Goal: Transaction & Acquisition: Book appointment/travel/reservation

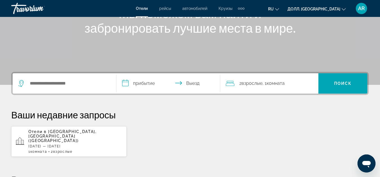
scroll to position [84, 0]
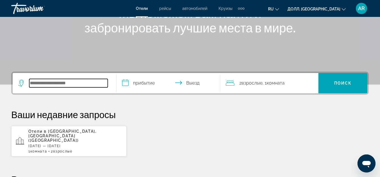
click at [71, 85] on input "Виджет поиска" at bounding box center [68, 83] width 79 height 8
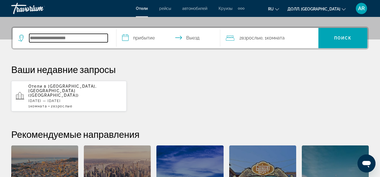
scroll to position [138, 0]
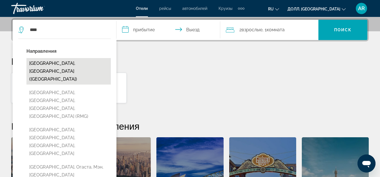
click at [83, 64] on button "[GEOGRAPHIC_DATA], [GEOGRAPHIC_DATA] ([GEOGRAPHIC_DATA])" at bounding box center [68, 71] width 84 height 26
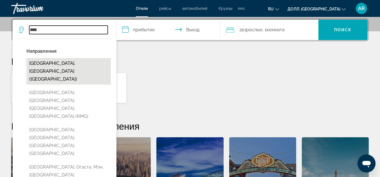
type input "**********"
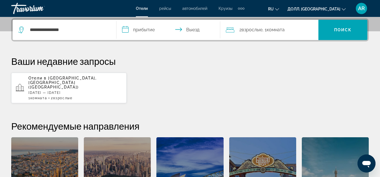
click at [147, 32] on input "**********" at bounding box center [170, 31] width 106 height 22
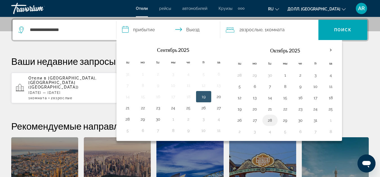
click at [270, 119] on button "28" at bounding box center [270, 120] width 9 height 8
click at [180, 29] on input "**********" at bounding box center [170, 31] width 106 height 22
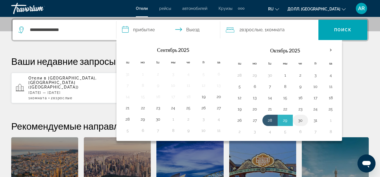
click at [302, 119] on button "30" at bounding box center [300, 120] width 9 height 8
type input "**********"
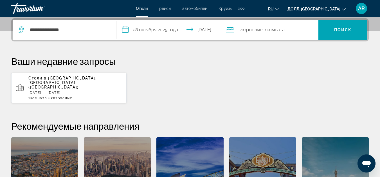
click at [285, 32] on span "Комната" at bounding box center [276, 29] width 18 height 5
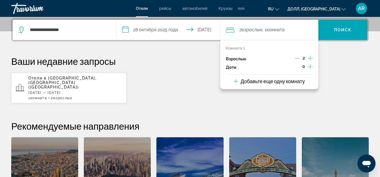
click at [309, 59] on icon "Увеличение числа взрослых" at bounding box center [310, 58] width 5 height 7
click at [293, 85] on button "Добавьте еще одну комнату" at bounding box center [269, 81] width 71 height 12
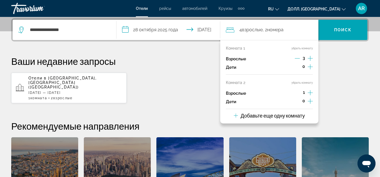
click at [311, 90] on icon "Увеличение числа взрослых" at bounding box center [310, 92] width 5 height 7
click at [300, 119] on div "Добавьте еще одну комнату" at bounding box center [269, 115] width 71 height 7
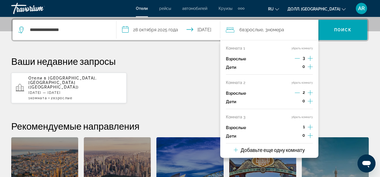
click at [310, 127] on icon "Увеличение числа взрослых" at bounding box center [310, 127] width 5 height 7
click at [338, 32] on span "Виджет поиска" at bounding box center [343, 30] width 49 height 14
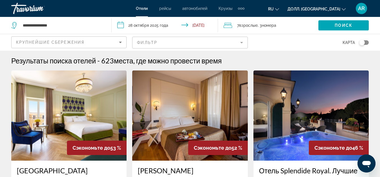
click at [240, 42] on mat-form-field "Фильтр" at bounding box center [189, 43] width 115 height 12
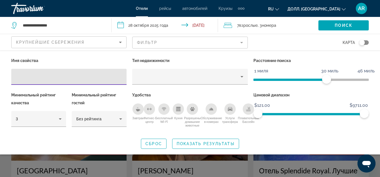
click at [365, 42] on div "Переключать карту" at bounding box center [363, 43] width 6 height 6
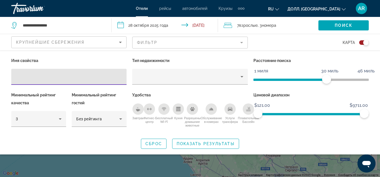
click at [67, 78] on input "Гостиничные Фильтры" at bounding box center [69, 76] width 106 height 7
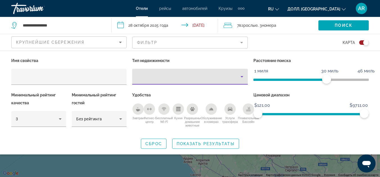
click at [242, 75] on icon "Тип недвижимости" at bounding box center [242, 76] width 7 height 7
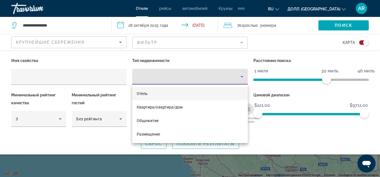
click at [178, 92] on mat-option "Отель" at bounding box center [189, 94] width 115 height 14
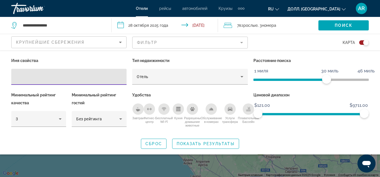
click at [73, 79] on input "Гостиничные Фильтры" at bounding box center [69, 76] width 106 height 7
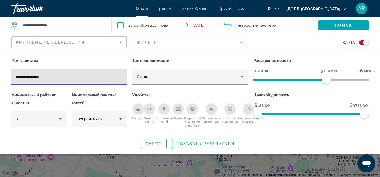
type input "**********"
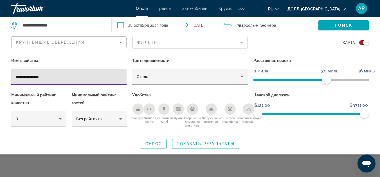
scroll to position [51, 0]
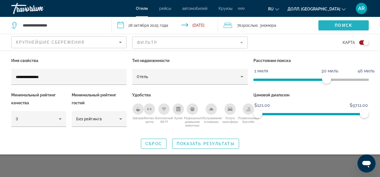
click at [344, 23] on span "Поиск" at bounding box center [344, 25] width 18 height 5
click at [237, 41] on mat-form-field "Фильтр" at bounding box center [189, 43] width 115 height 12
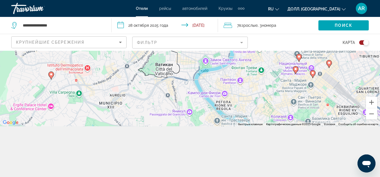
click at [242, 41] on mat-form-field "Фильтр" at bounding box center [189, 43] width 115 height 12
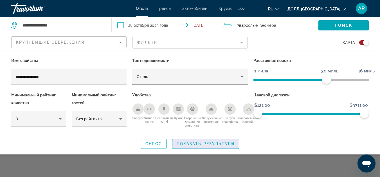
click at [212, 143] on span "Показать результаты" at bounding box center [206, 143] width 58 height 5
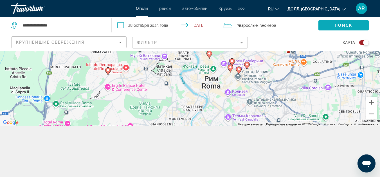
click at [354, 27] on span "Виджет поиска" at bounding box center [344, 26] width 50 height 14
click at [360, 41] on div "Переключать карту" at bounding box center [365, 42] width 10 height 5
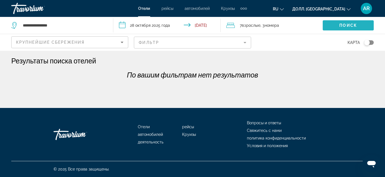
click at [339, 25] on span "Виджет поиска" at bounding box center [347, 26] width 51 height 14
click at [243, 45] on mat-form-field "Фильтр" at bounding box center [192, 43] width 117 height 12
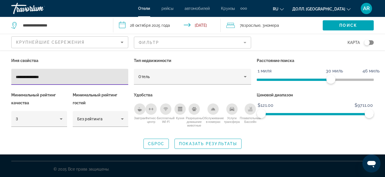
drag, startPoint x: 66, startPoint y: 77, endPoint x: 0, endPoint y: 81, distance: 66.3
click at [0, 81] on div "**********" at bounding box center [192, 103] width 385 height 92
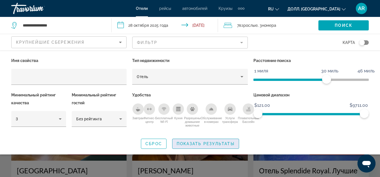
click at [224, 143] on span "Показать результаты" at bounding box center [206, 143] width 58 height 5
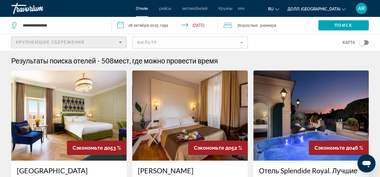
click at [120, 44] on icon "Сортировать по" at bounding box center [120, 42] width 7 height 7
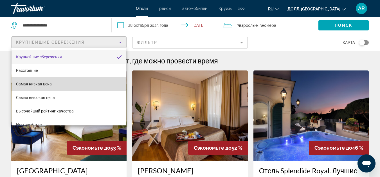
click at [70, 82] on mat-option "Самая низкая цена" at bounding box center [69, 84] width 115 height 14
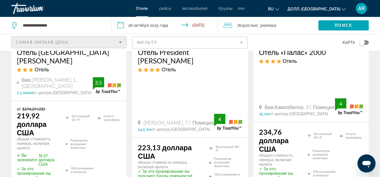
scroll to position [619, 0]
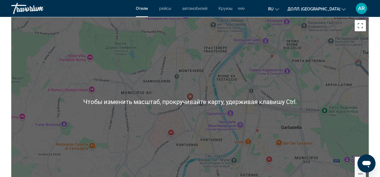
scroll to position [676, 0]
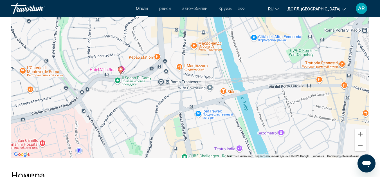
drag, startPoint x: 128, startPoint y: 59, endPoint x: 146, endPoint y: 133, distance: 76.2
click at [146, 133] on div "Чтобы активировать перетаскивание с помощью клавиатуры, нажмите Alt + Enter. По…" at bounding box center [190, 73] width 358 height 169
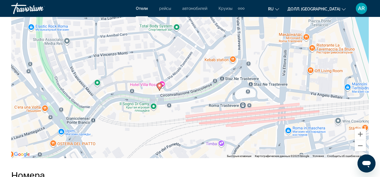
drag, startPoint x: 122, startPoint y: 74, endPoint x: 170, endPoint y: 131, distance: 74.5
click at [170, 131] on div "Чтобы активировать перетаскивание с помощью клавиатуры, нажмите Alt + Enter. По…" at bounding box center [190, 73] width 358 height 169
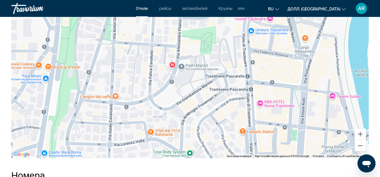
drag, startPoint x: 197, startPoint y: 61, endPoint x: 210, endPoint y: 188, distance: 127.4
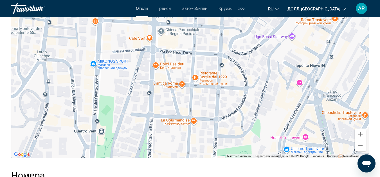
drag, startPoint x: 184, startPoint y: 67, endPoint x: 219, endPoint y: 188, distance: 125.6
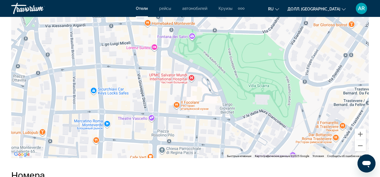
drag, startPoint x: 239, startPoint y: 62, endPoint x: 240, endPoint y: 182, distance: 119.4
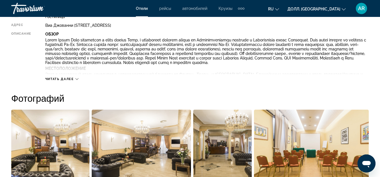
scroll to position [306, 0]
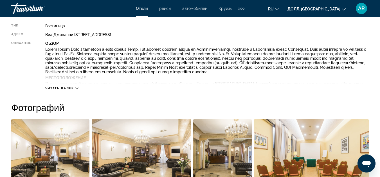
click at [66, 87] on span "Читать далее" at bounding box center [59, 88] width 29 height 4
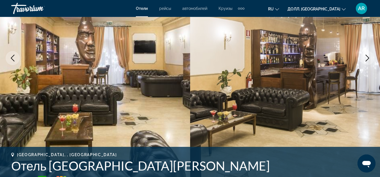
scroll to position [0, 0]
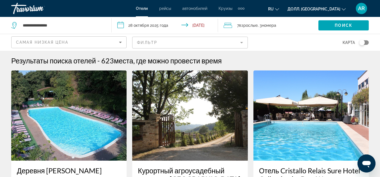
click at [240, 42] on mat-form-field "Фильтр" at bounding box center [189, 43] width 115 height 12
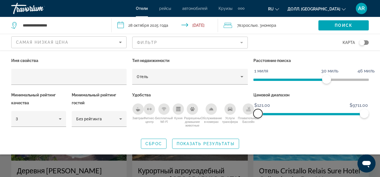
drag, startPoint x: 257, startPoint y: 115, endPoint x: 247, endPoint y: 115, distance: 10.4
click at [247, 115] on div "Имя свойства Тип недвижимости Отель Расстояние поиска 1 миля 46 миль 30 миль Ми…" at bounding box center [189, 95] width 363 height 76
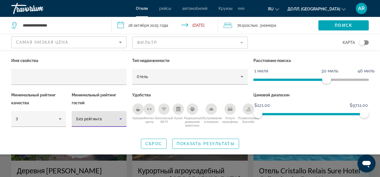
click at [122, 117] on icon "Гостиничные Фильтры" at bounding box center [120, 118] width 7 height 7
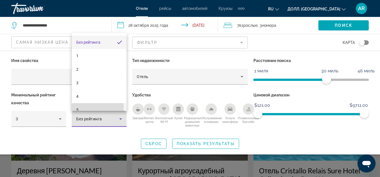
click at [84, 106] on mat-option "5" at bounding box center [99, 110] width 55 height 14
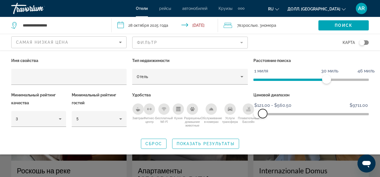
drag, startPoint x: 364, startPoint y: 112, endPoint x: 263, endPoint y: 117, distance: 101.2
click at [263, 117] on span "ngx-slider-max" at bounding box center [262, 113] width 9 height 9
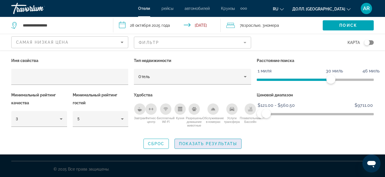
click at [214, 143] on span "Показать результаты" at bounding box center [208, 143] width 58 height 5
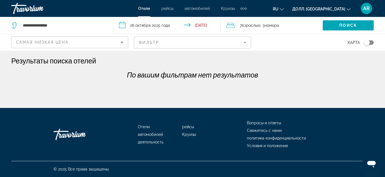
click at [119, 41] on icon "Сортировать по" at bounding box center [122, 42] width 7 height 7
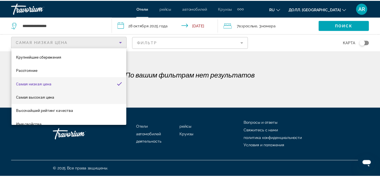
scroll to position [22, 0]
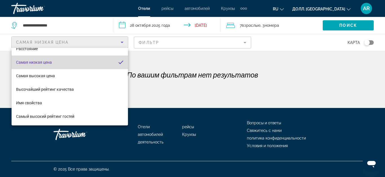
click at [85, 60] on mat-option "Самая низкая цена" at bounding box center [70, 62] width 116 height 14
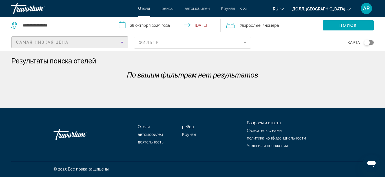
click at [244, 42] on mat-form-field "Фильтр" at bounding box center [192, 43] width 117 height 12
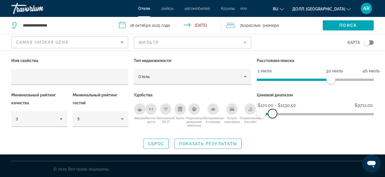
drag, startPoint x: 266, startPoint y: 112, endPoint x: 272, endPoint y: 111, distance: 6.0
click at [272, 111] on span "ngx-slider-max" at bounding box center [272, 113] width 9 height 9
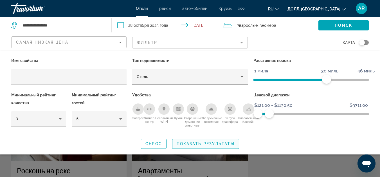
click at [227, 143] on span "Показать результаты" at bounding box center [206, 143] width 58 height 5
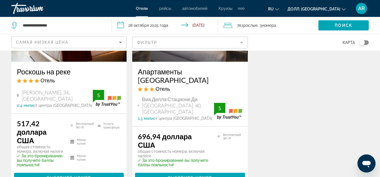
scroll to position [113, 0]
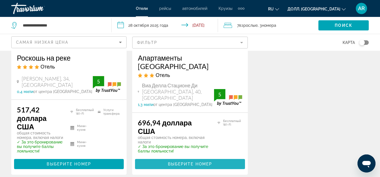
click at [188, 162] on span "Выберите номер" at bounding box center [190, 164] width 44 height 5
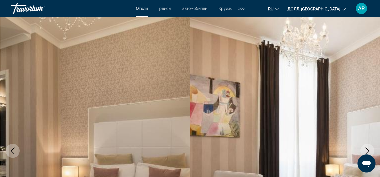
click at [343, 8] on icon "Изменить валюту" at bounding box center [344, 9] width 4 height 4
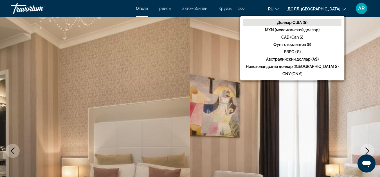
click at [279, 8] on button "RU English Español Français Italiano Português русский" at bounding box center [273, 9] width 11 height 8
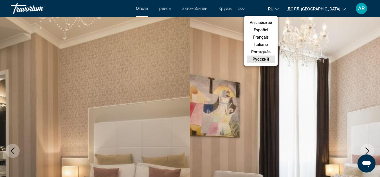
click at [344, 7] on icon "Изменить валюту" at bounding box center [344, 9] width 4 height 4
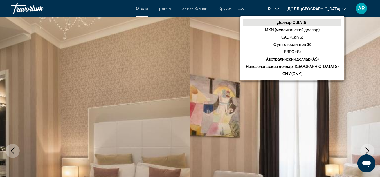
click at [192, 66] on img "Основное содержание" at bounding box center [285, 150] width 190 height 267
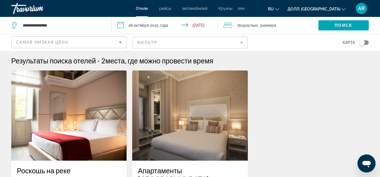
click at [240, 40] on mat-form-field "Фильтр" at bounding box center [189, 43] width 115 height 12
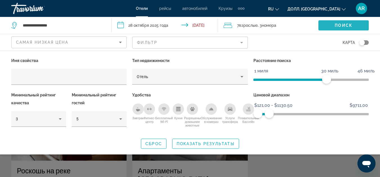
click at [338, 25] on span "Поиск" at bounding box center [344, 25] width 18 height 5
click at [365, 42] on div "Переключать карту" at bounding box center [365, 42] width 10 height 5
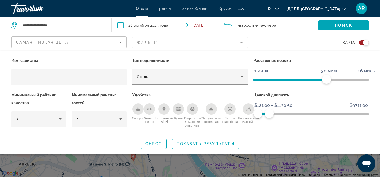
click at [296, 160] on div "Виджет поиска" at bounding box center [190, 130] width 380 height 92
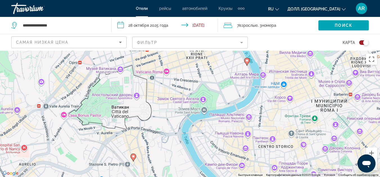
click at [168, 70] on div "Чтобы активировать перетаскивание с помощью клавиатуры, нажмите Alt + Enter. По…" at bounding box center [190, 114] width 380 height 126
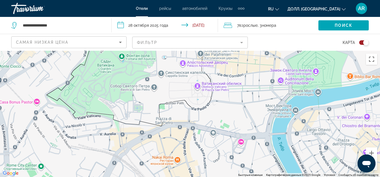
drag, startPoint x: 104, startPoint y: 116, endPoint x: 151, endPoint y: 35, distance: 92.9
click at [151, 51] on div "**********" at bounding box center [190, 139] width 380 height 177
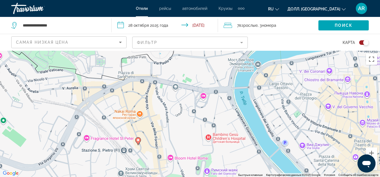
drag, startPoint x: 294, startPoint y: 153, endPoint x: 256, endPoint y: 107, distance: 59.8
click at [256, 107] on div "Чтобы активировать перетаскивание с помощью клавиатуры, нажмите Alt + Enter. По…" at bounding box center [190, 114] width 380 height 126
click at [170, 155] on div "Чтобы активировать перетаскивание с помощью клавиатуры, нажмите Alt + Enter. По…" at bounding box center [190, 114] width 380 height 126
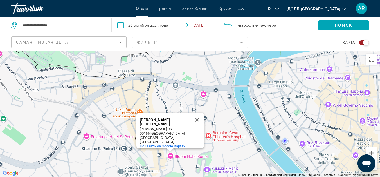
click at [164, 120] on div "[PERSON_NAME] [PERSON_NAME]" at bounding box center [165, 122] width 51 height 8
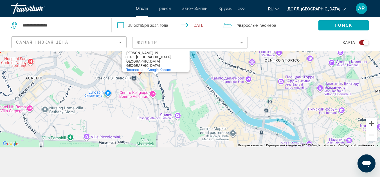
scroll to position [51, 0]
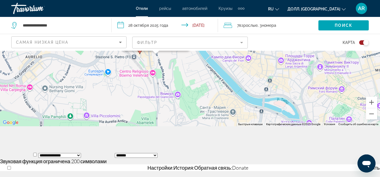
click at [359, 42] on button "Переключать карту" at bounding box center [362, 42] width 14 height 5
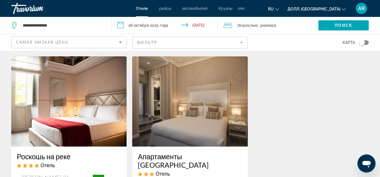
scroll to position [0, 0]
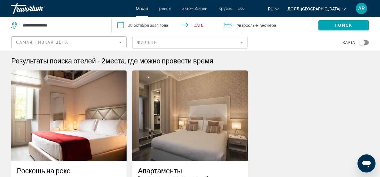
click at [244, 41] on mat-form-field "Фильтр" at bounding box center [189, 43] width 115 height 12
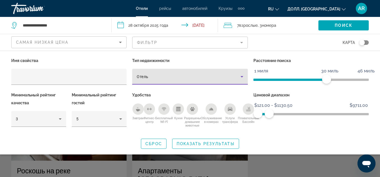
click at [241, 76] on icon "Тип недвижимости" at bounding box center [242, 76] width 7 height 7
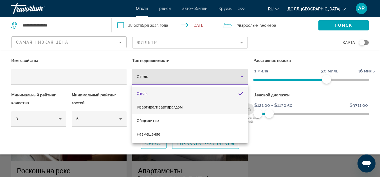
click at [190, 108] on mat-option "Квартира/квартира/дом" at bounding box center [189, 107] width 115 height 14
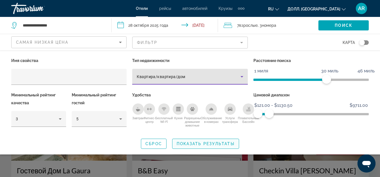
click at [195, 143] on span "Показать результаты" at bounding box center [206, 143] width 58 height 5
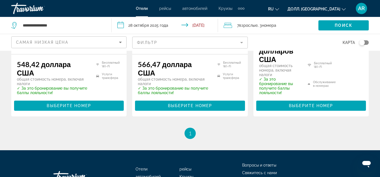
scroll to position [704, 0]
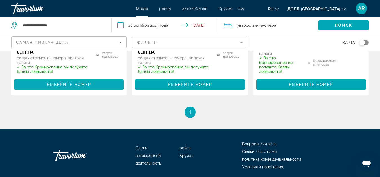
click at [70, 82] on span "Выберите номер" at bounding box center [69, 84] width 44 height 5
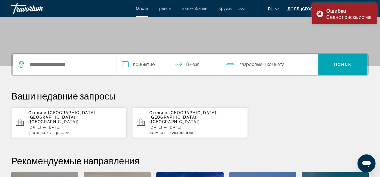
scroll to position [113, 0]
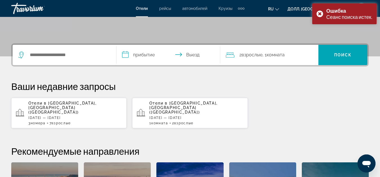
click at [99, 111] on div "Отели в [GEOGRAPHIC_DATA], [GEOGRAPHIC_DATA] ([GEOGRAPHIC_DATA]) [DATE] — [DATE…" at bounding box center [75, 113] width 94 height 24
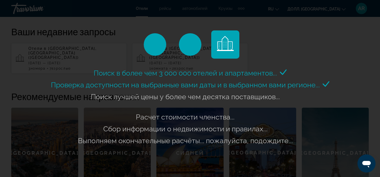
scroll to position [169, 0]
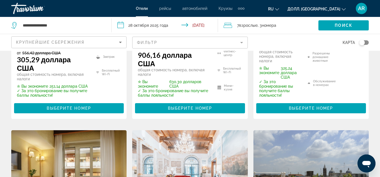
scroll to position [479, 0]
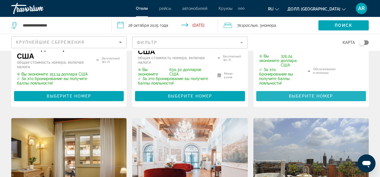
click at [303, 95] on span "Выберите номер" at bounding box center [311, 96] width 44 height 5
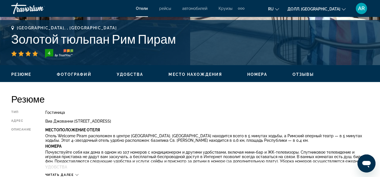
scroll to position [225, 0]
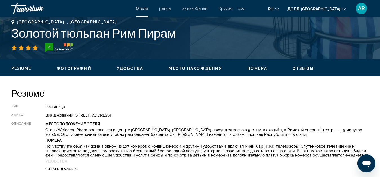
click at [299, 66] on span "Отзывы" at bounding box center [304, 68] width 22 height 5
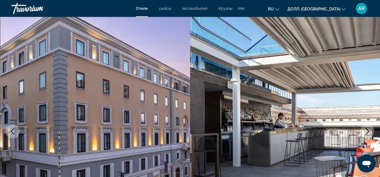
scroll to position [0, 0]
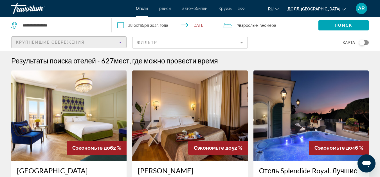
click at [119, 42] on icon "Сортировать по" at bounding box center [120, 42] width 7 height 7
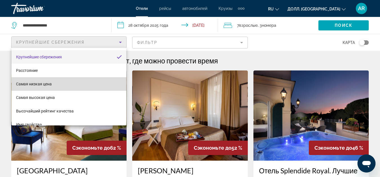
click at [76, 81] on mat-option "Самая низкая цена" at bounding box center [69, 84] width 115 height 14
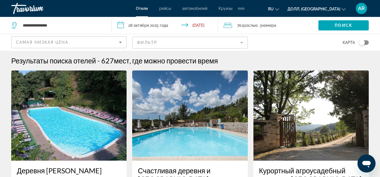
click at [238, 42] on mat-form-field "Фильтр" at bounding box center [189, 43] width 115 height 12
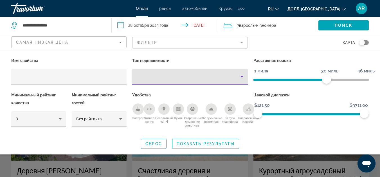
click at [241, 79] on icon "Тип недвижимости" at bounding box center [242, 76] width 7 height 7
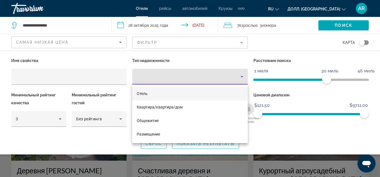
click at [176, 94] on mat-option "Отель" at bounding box center [189, 94] width 115 height 14
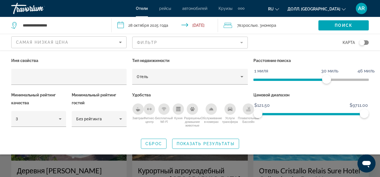
click at [142, 109] on div "Завтрак" at bounding box center [138, 108] width 11 height 11
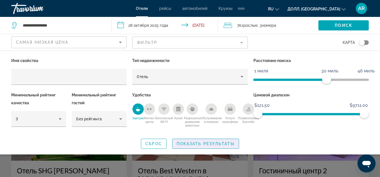
click at [198, 143] on span "Показать результаты" at bounding box center [206, 143] width 58 height 5
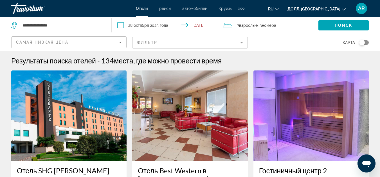
click at [239, 43] on mat-form-field "Фильтр" at bounding box center [189, 43] width 115 height 12
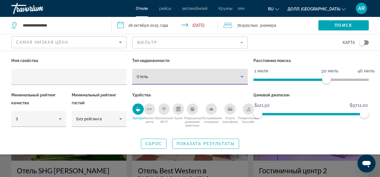
click at [239, 77] on icon "Тип недвижимости" at bounding box center [242, 76] width 7 height 7
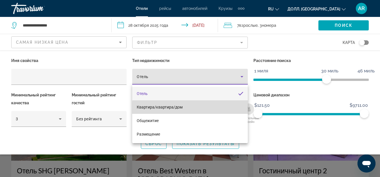
click at [191, 108] on mat-option "Квартира/квартира/дом" at bounding box center [189, 107] width 115 height 14
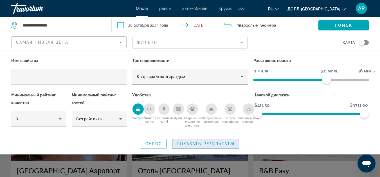
click at [190, 143] on span "Показать результаты" at bounding box center [206, 143] width 58 height 5
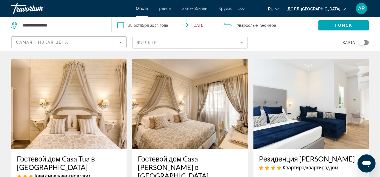
scroll to position [310, 0]
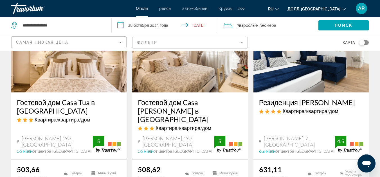
click at [153, 98] on h3 "Гостевой дом Casa [PERSON_NAME] в [GEOGRAPHIC_DATA]" at bounding box center [190, 110] width 104 height 25
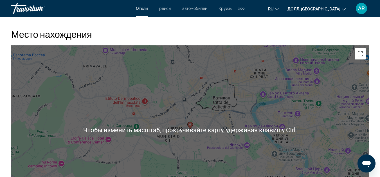
scroll to position [676, 0]
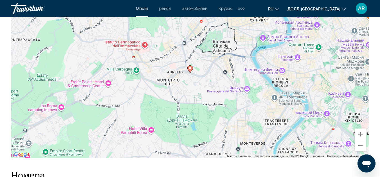
click at [211, 105] on div "Чтобы активировать перетаскивание с помощью клавиатуры, нажмите Alt + Enter. По…" at bounding box center [190, 73] width 358 height 169
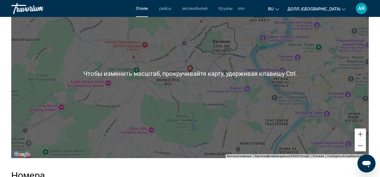
scroll to position [648, 0]
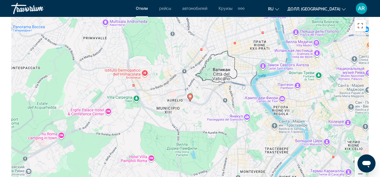
click at [211, 111] on div "Чтобы активировать перетаскивание с помощью клавиатуры, нажмите Alt + Enter. По…" at bounding box center [190, 101] width 358 height 169
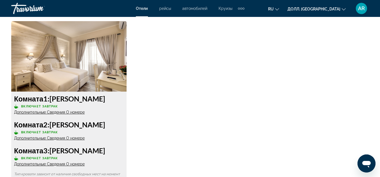
scroll to position [845, 0]
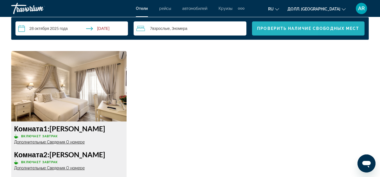
click at [270, 29] on span "Проверить наличие свободных мест" at bounding box center [308, 28] width 102 height 5
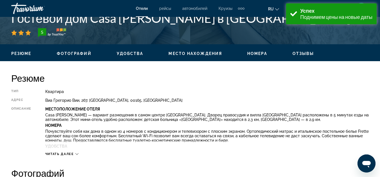
scroll to position [253, 0]
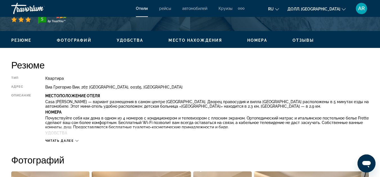
click at [64, 140] on span "Читать далее" at bounding box center [59, 141] width 29 height 4
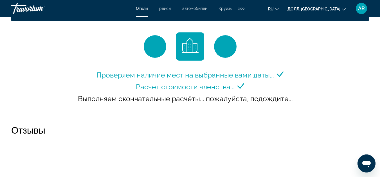
scroll to position [901, 0]
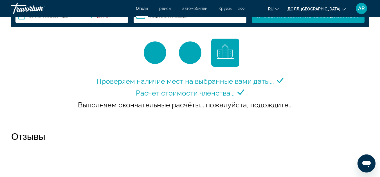
click at [340, 9] on span "Долл. [GEOGRAPHIC_DATA]" at bounding box center [314, 9] width 53 height 5
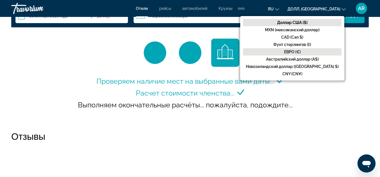
click at [329, 50] on button "ЕВРО (€)" at bounding box center [292, 51] width 99 height 7
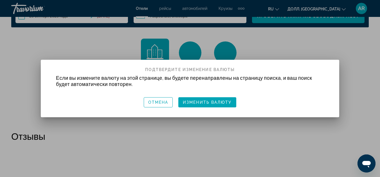
scroll to position [0, 0]
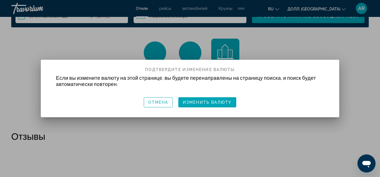
click at [301, 48] on div at bounding box center [190, 88] width 380 height 177
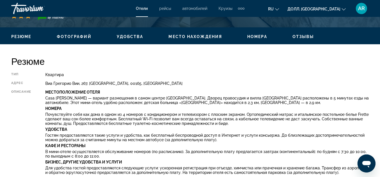
scroll to position [253, 0]
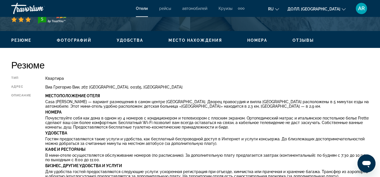
click at [135, 39] on span "Удобства" at bounding box center [130, 40] width 27 height 5
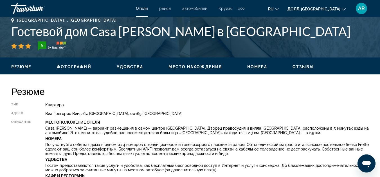
scroll to position [197, 0]
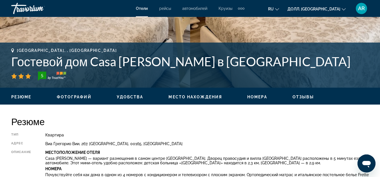
click at [28, 96] on span "Резюме" at bounding box center [21, 97] width 20 height 5
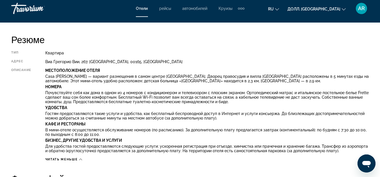
scroll to position [138, 0]
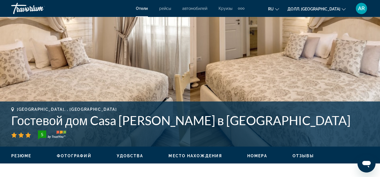
click at [257, 155] on span "Номера" at bounding box center [257, 155] width 20 height 5
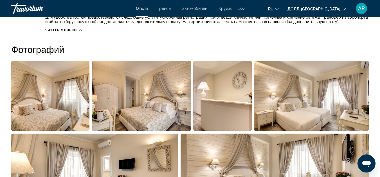
scroll to position [405, 0]
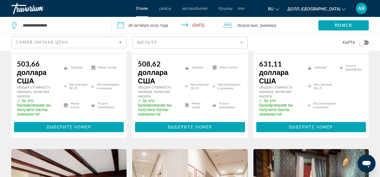
scroll to position [422, 0]
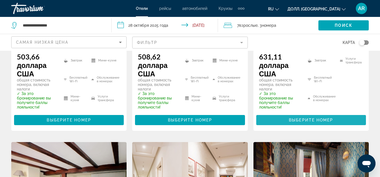
click at [336, 113] on span "Основное содержание" at bounding box center [311, 120] width 110 height 14
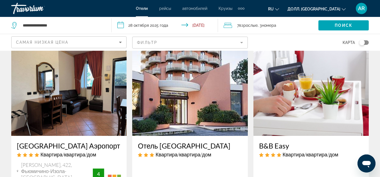
scroll to position [84, 0]
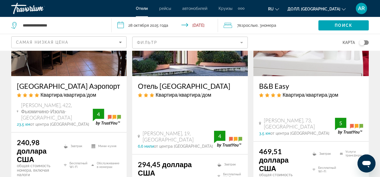
click at [299, 60] on img "Основное содержание" at bounding box center [311, 31] width 115 height 90
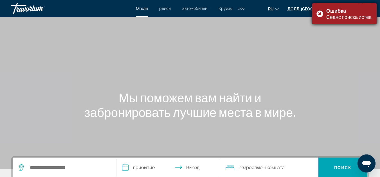
click at [322, 13] on div "Ошибка Сеанс поиска истек." at bounding box center [344, 13] width 64 height 21
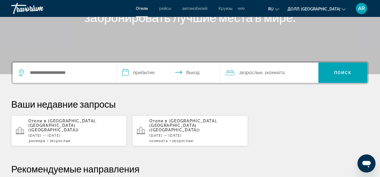
scroll to position [113, 0]
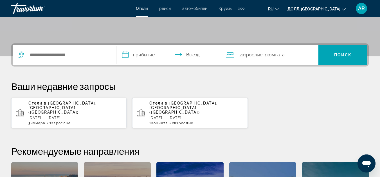
click at [69, 50] on div "Виджет поиска" at bounding box center [64, 55] width 92 height 20
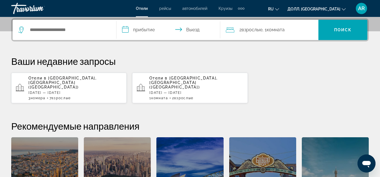
click at [68, 96] on span "Взрослые" at bounding box center [61, 98] width 19 height 4
